Goal: Information Seeking & Learning: Check status

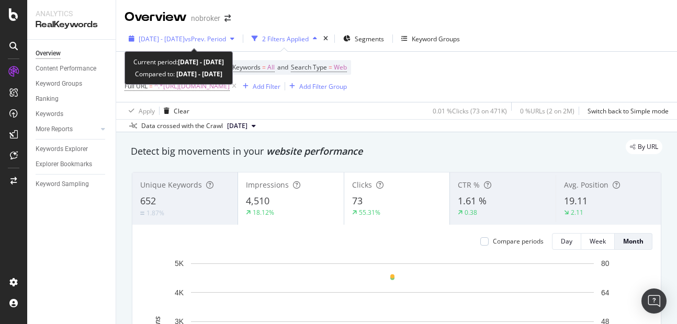
click at [165, 33] on div "[DATE] - [DATE] vs Prev. Period" at bounding box center [182, 39] width 114 height 16
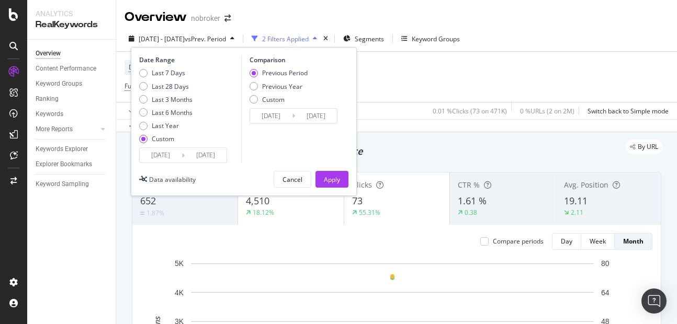
click at [207, 153] on input "[DATE]" at bounding box center [206, 155] width 42 height 15
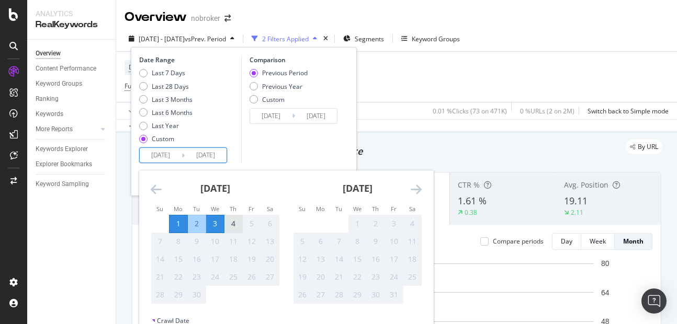
click at [232, 221] on div "4" at bounding box center [234, 224] width 18 height 10
type input "[DATE]"
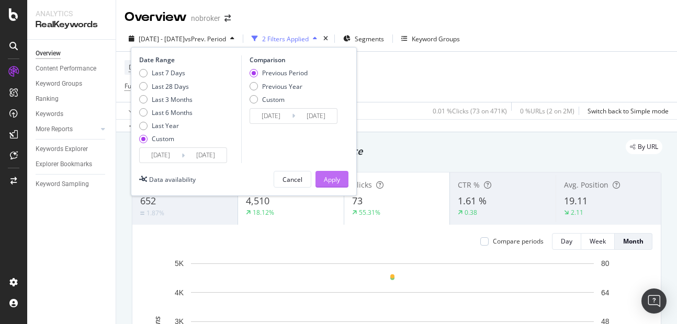
click at [334, 183] on div "Apply" at bounding box center [332, 179] width 16 height 9
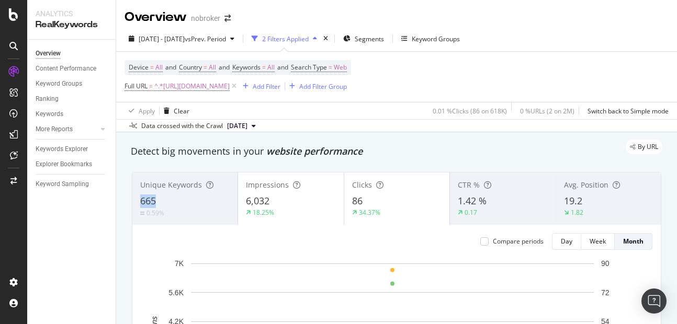
copy span "665"
drag, startPoint x: 133, startPoint y: 206, endPoint x: 172, endPoint y: 203, distance: 39.3
click at [172, 203] on div "Unique Keywords 665 0.59%" at bounding box center [184, 198] width 105 height 47
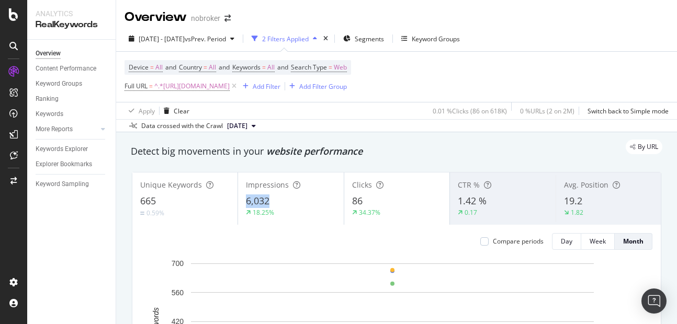
copy span "6,032"
drag, startPoint x: 244, startPoint y: 198, endPoint x: 289, endPoint y: 204, distance: 45.8
click at [289, 204] on div "Impressions 6,032 18.25%" at bounding box center [290, 198] width 105 height 47
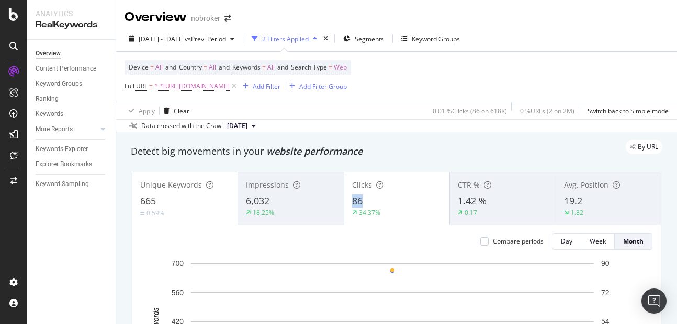
copy span "86"
drag, startPoint x: 350, startPoint y: 200, endPoint x: 377, endPoint y: 203, distance: 26.9
click at [377, 203] on div "86" at bounding box center [396, 202] width 89 height 14
